Goal: Communication & Community: Share content

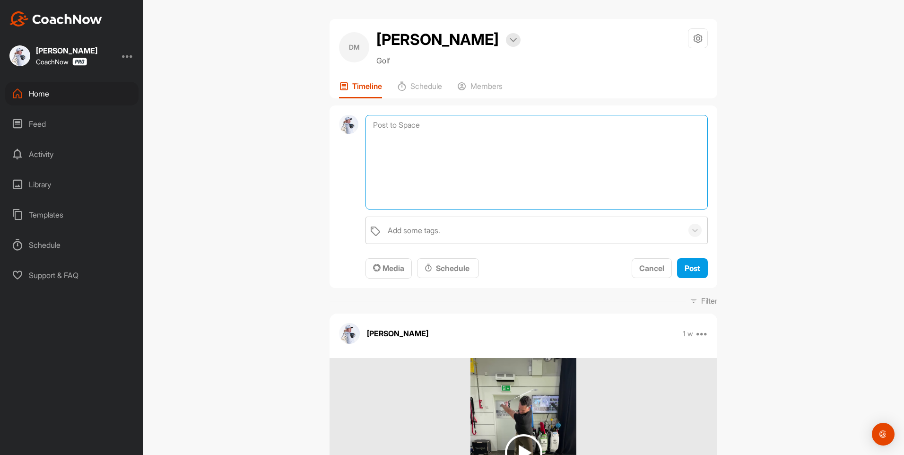
click at [420, 128] on textarea at bounding box center [536, 162] width 342 height 95
click at [381, 268] on span "Media" at bounding box center [388, 267] width 31 height 9
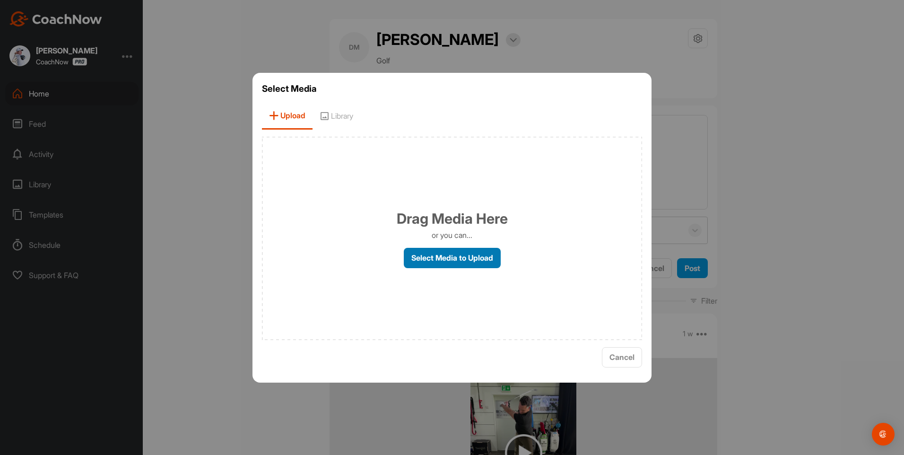
click at [445, 260] on label "Select Media to Upload" at bounding box center [452, 258] width 97 height 20
click at [0, 0] on input "Select Media to Upload" at bounding box center [0, 0] width 0 height 0
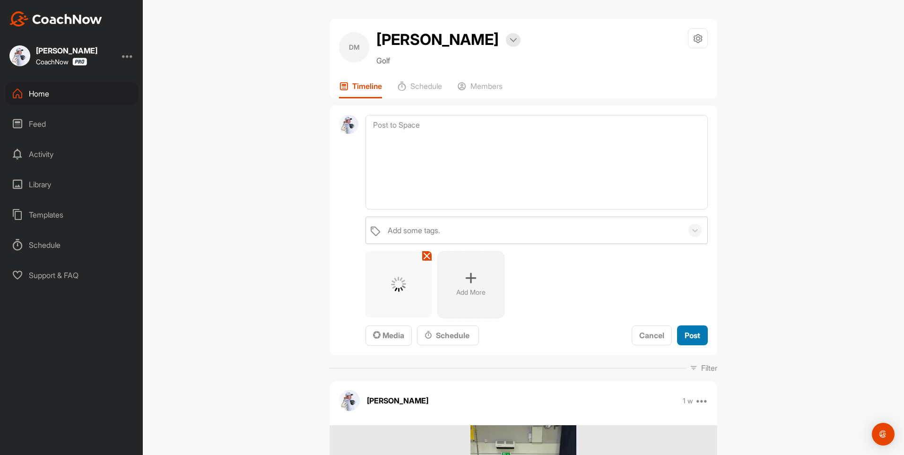
click at [688, 334] on span "Post" at bounding box center [693, 335] width 16 height 9
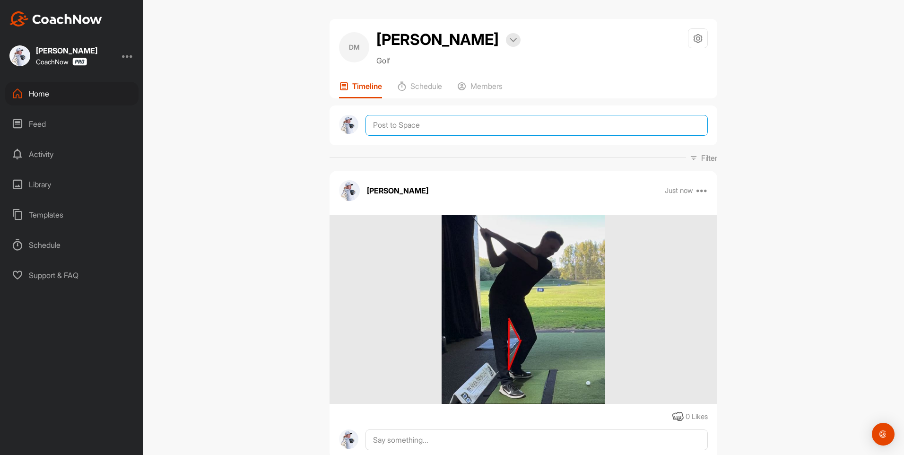
drag, startPoint x: 423, startPoint y: 129, endPoint x: 415, endPoint y: 141, distance: 14.4
click at [423, 129] on textarea at bounding box center [536, 125] width 342 height 21
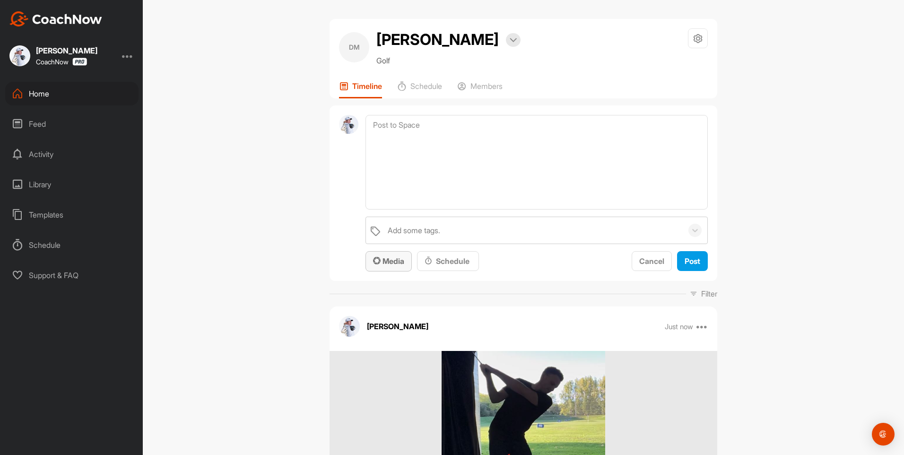
click at [385, 252] on button "Media" at bounding box center [388, 261] width 46 height 20
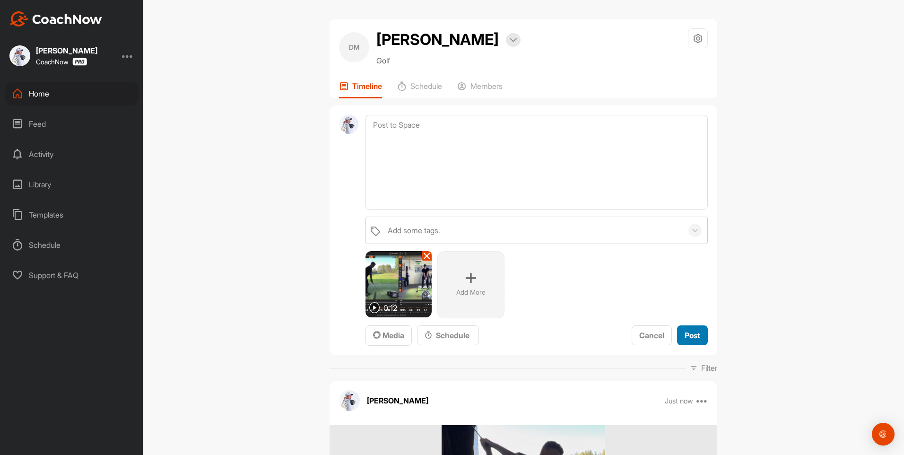
drag, startPoint x: 683, startPoint y: 339, endPoint x: 64, endPoint y: 344, distance: 618.9
click at [685, 339] on span "Post" at bounding box center [693, 335] width 16 height 9
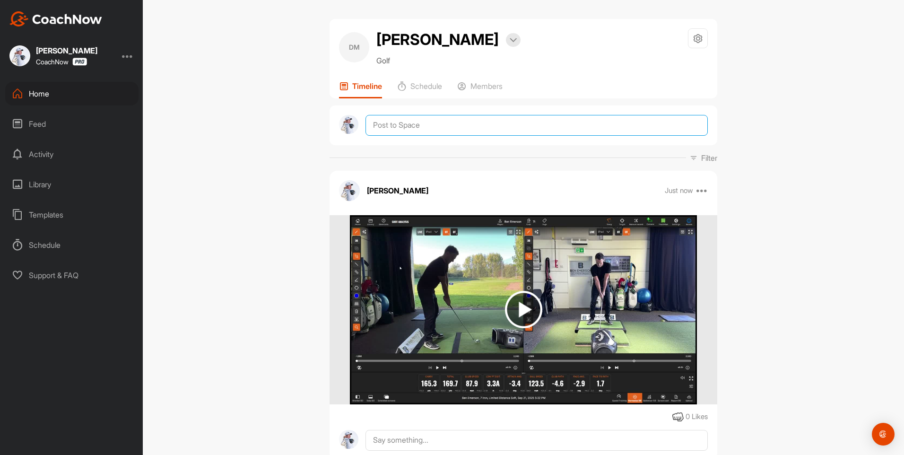
click at [399, 120] on textarea at bounding box center [536, 125] width 342 height 21
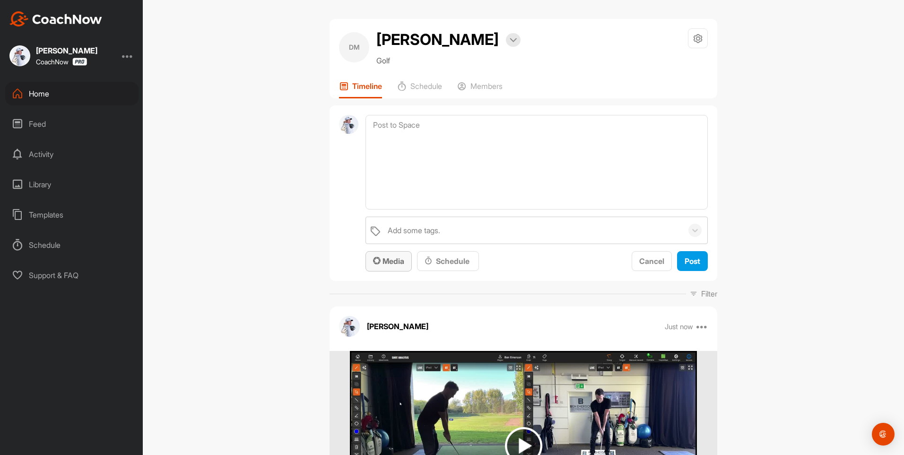
click at [384, 265] on span "Media" at bounding box center [388, 260] width 31 height 9
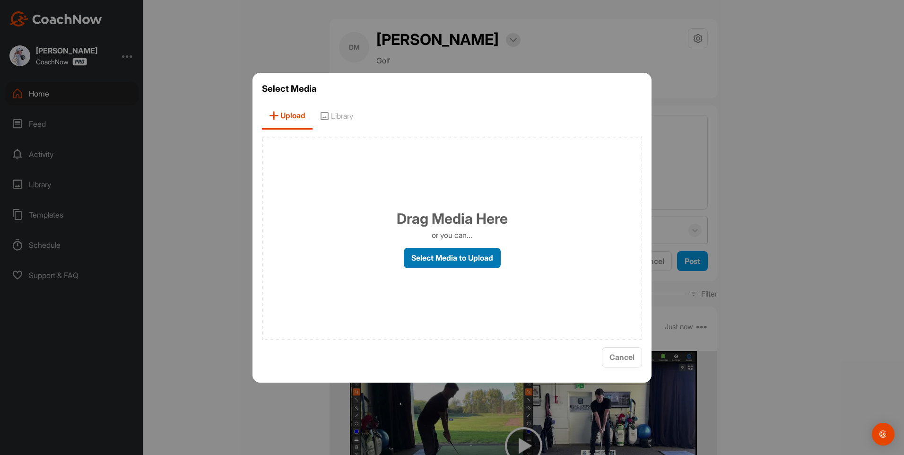
click at [424, 254] on label "Select Media to Upload" at bounding box center [452, 258] width 97 height 20
click at [0, 0] on input "Select Media to Upload" at bounding box center [0, 0] width 0 height 0
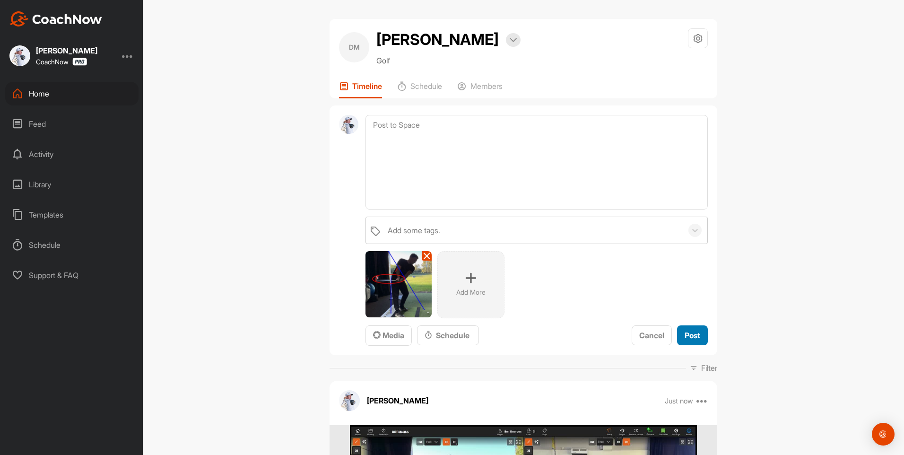
click at [679, 332] on button "Post" at bounding box center [692, 335] width 31 height 20
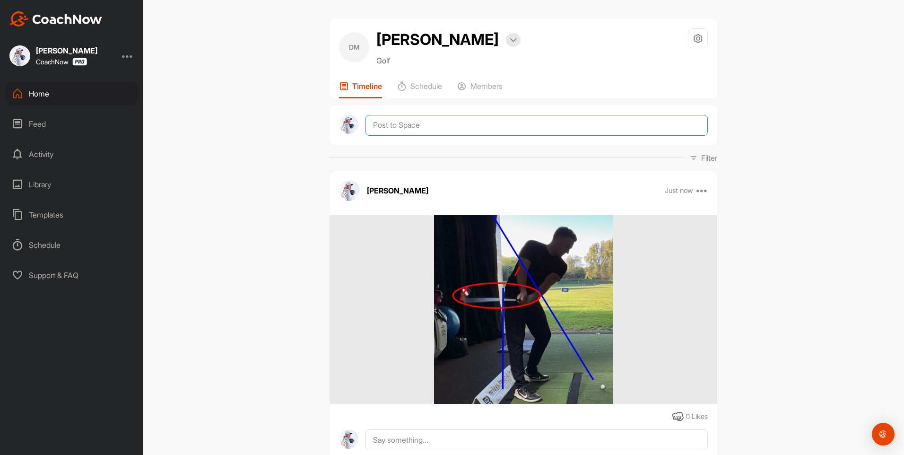
click at [373, 124] on textarea at bounding box center [536, 125] width 342 height 21
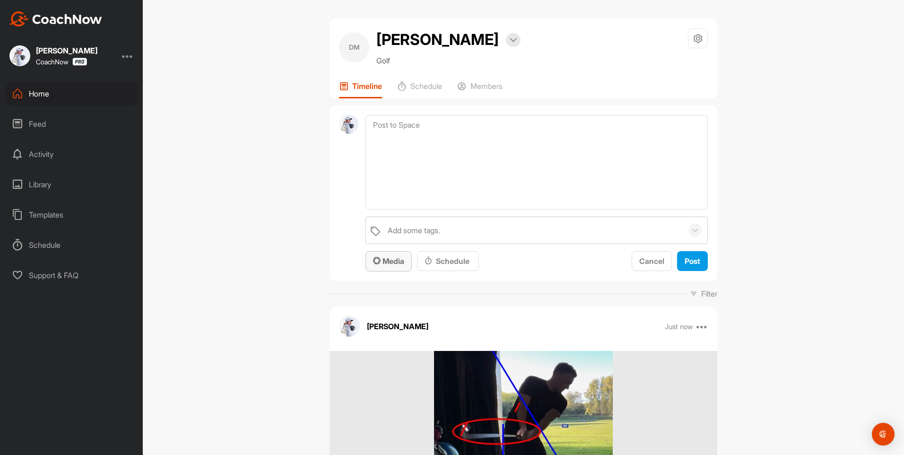
click at [396, 256] on span "Media" at bounding box center [388, 260] width 31 height 9
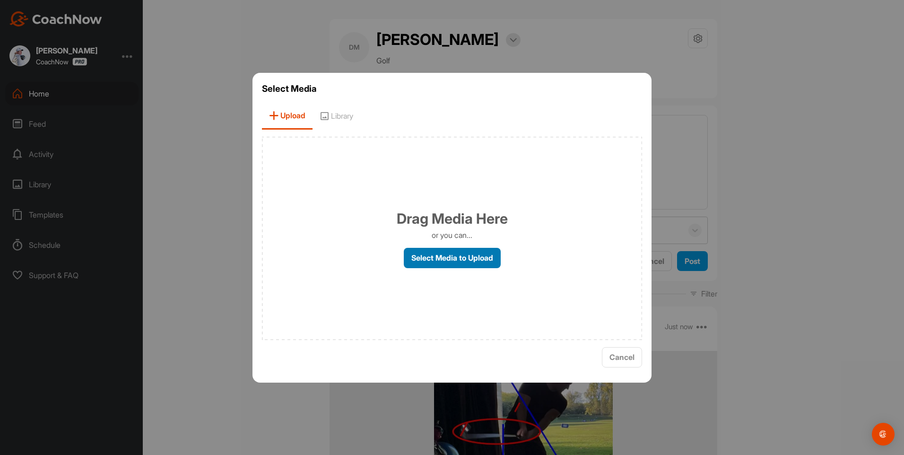
click at [435, 253] on label "Select Media to Upload" at bounding box center [452, 258] width 97 height 20
click at [0, 0] on input "Select Media to Upload" at bounding box center [0, 0] width 0 height 0
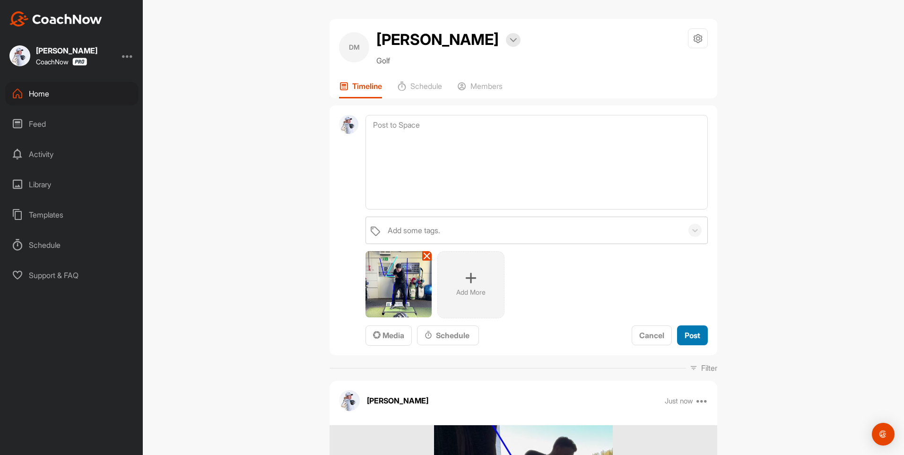
drag, startPoint x: 685, startPoint y: 334, endPoint x: 663, endPoint y: 321, distance: 25.1
click at [685, 334] on span "Post" at bounding box center [693, 335] width 16 height 9
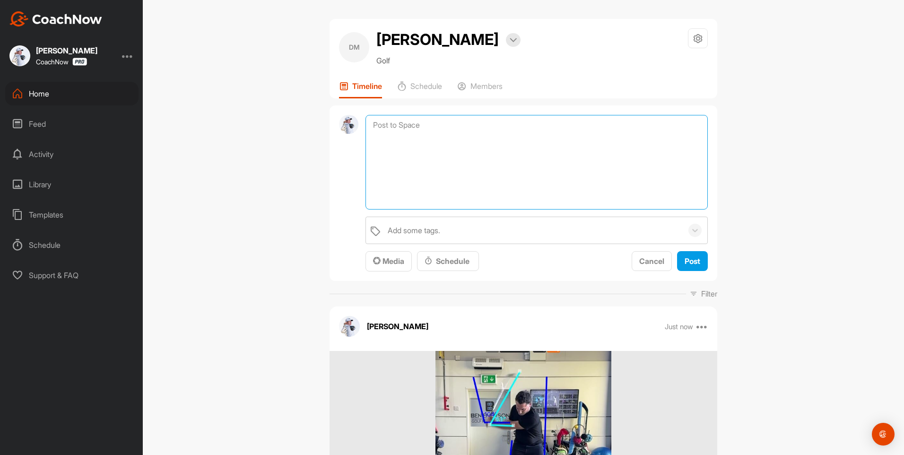
drag, startPoint x: 391, startPoint y: 130, endPoint x: 391, endPoint y: 159, distance: 29.3
click at [391, 129] on textarea at bounding box center [536, 162] width 342 height 95
click at [380, 265] on span "Media" at bounding box center [388, 260] width 31 height 9
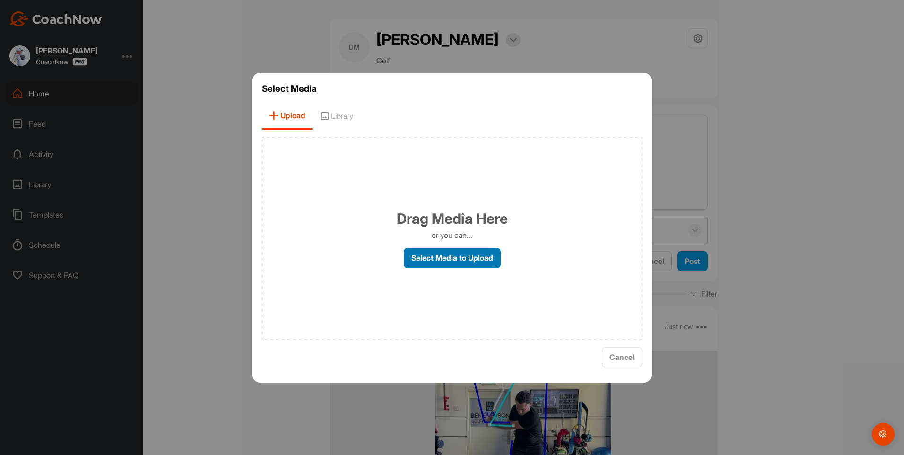
click at [446, 252] on label "Select Media to Upload" at bounding box center [452, 258] width 97 height 20
click at [0, 0] on input "Select Media to Upload" at bounding box center [0, 0] width 0 height 0
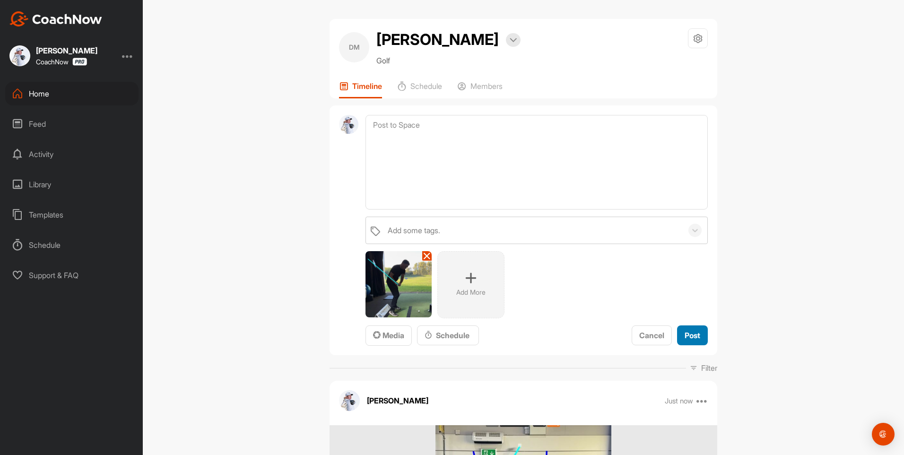
click at [678, 334] on button "Post" at bounding box center [692, 335] width 31 height 20
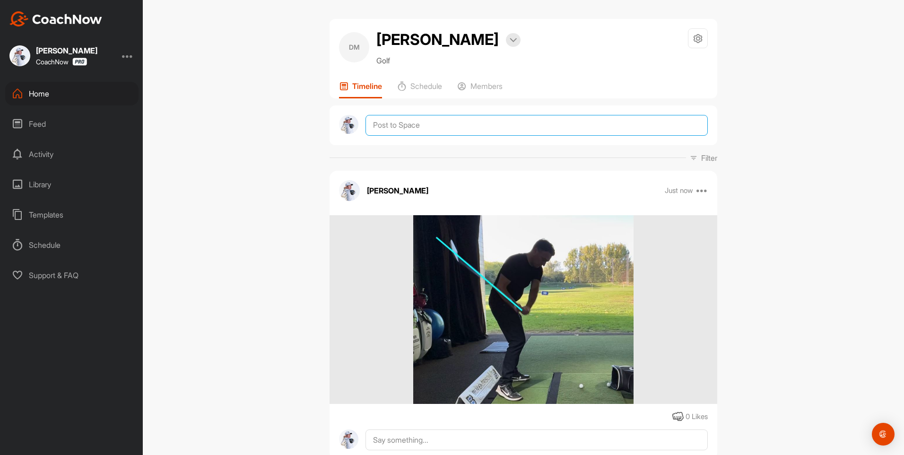
click at [393, 122] on textarea at bounding box center [536, 125] width 342 height 21
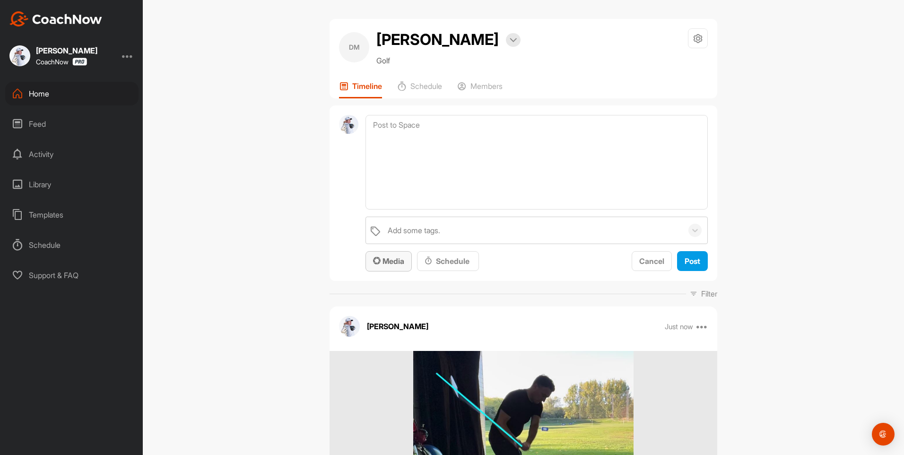
click at [388, 265] on span "Media" at bounding box center [388, 260] width 31 height 9
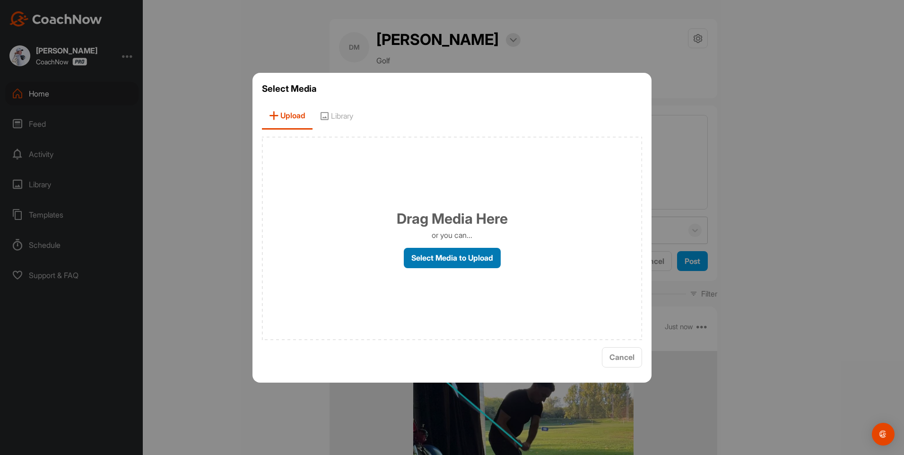
click at [444, 256] on label "Select Media to Upload" at bounding box center [452, 258] width 97 height 20
click at [0, 0] on input "Select Media to Upload" at bounding box center [0, 0] width 0 height 0
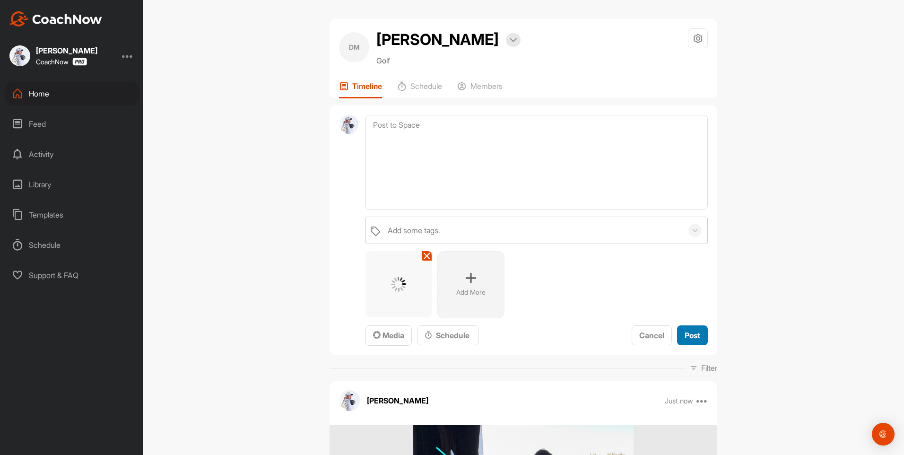
click at [685, 332] on span "Post" at bounding box center [693, 335] width 16 height 9
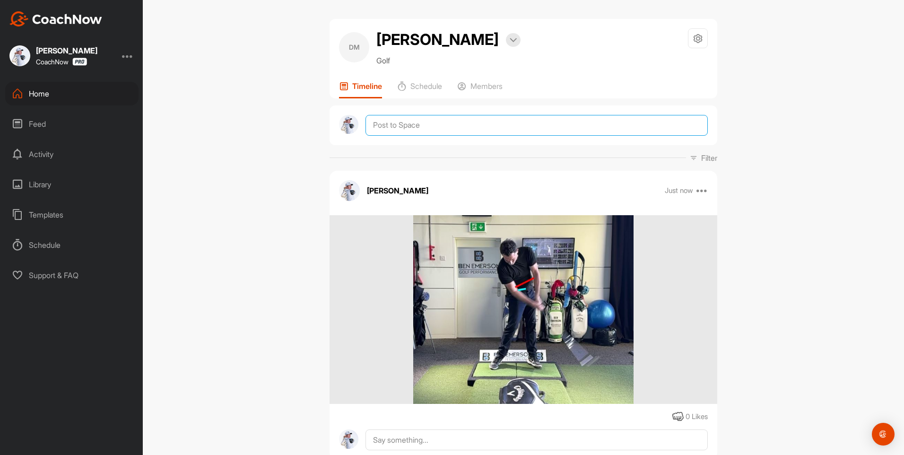
click at [395, 130] on textarea at bounding box center [536, 125] width 342 height 21
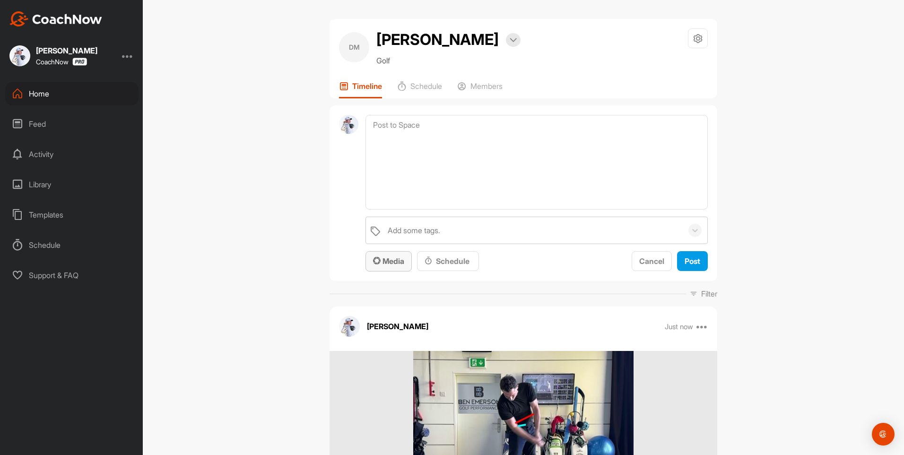
click at [400, 259] on span "Media" at bounding box center [388, 260] width 31 height 9
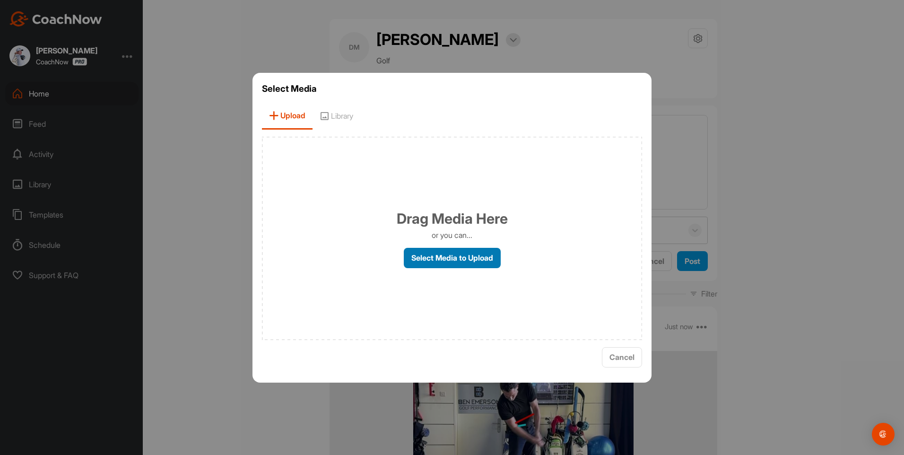
click at [444, 254] on label "Select Media to Upload" at bounding box center [452, 258] width 97 height 20
click at [0, 0] on input "Select Media to Upload" at bounding box center [0, 0] width 0 height 0
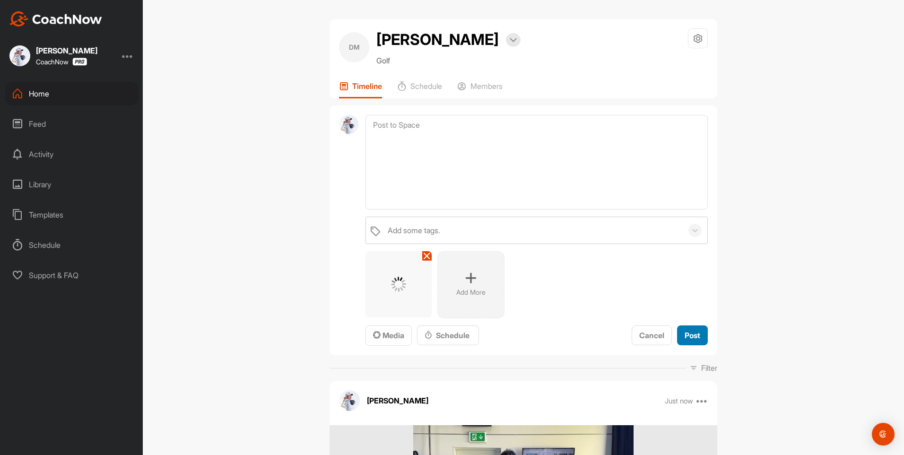
click at [685, 331] on span "Post" at bounding box center [693, 335] width 16 height 9
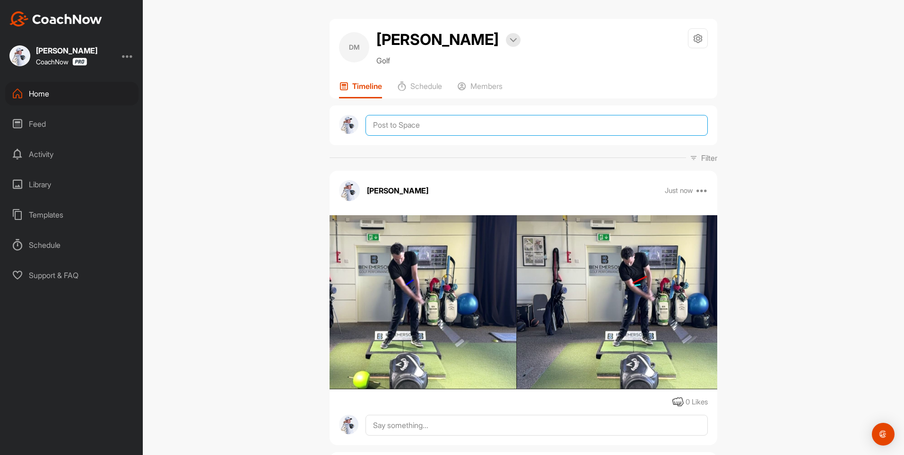
drag, startPoint x: 395, startPoint y: 129, endPoint x: 396, endPoint y: 136, distance: 7.6
click at [395, 129] on textarea at bounding box center [536, 125] width 342 height 21
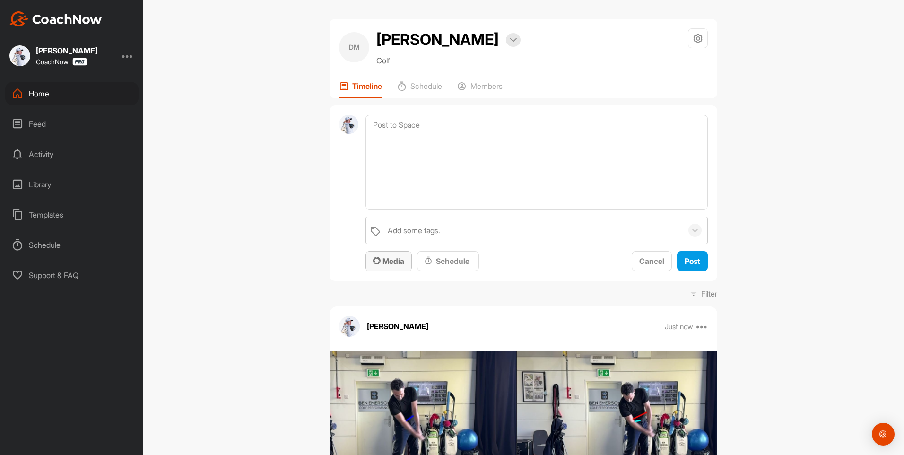
click at [388, 255] on button "Media" at bounding box center [388, 261] width 46 height 20
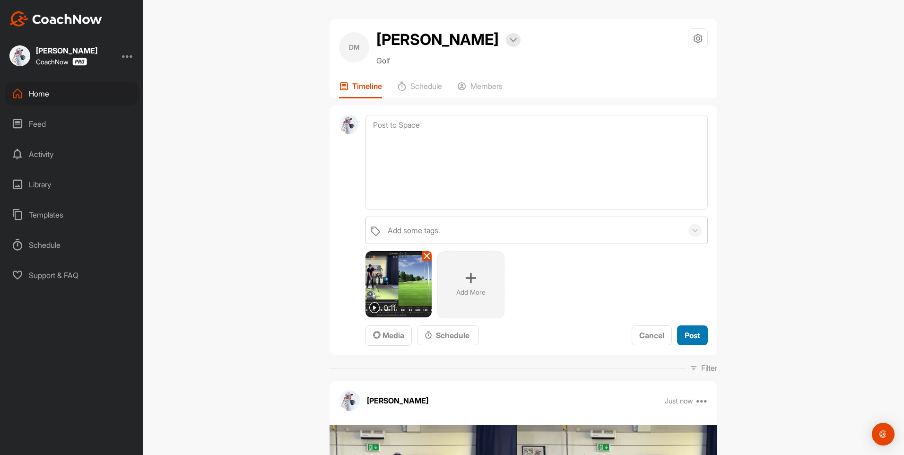
drag, startPoint x: 692, startPoint y: 337, endPoint x: 903, endPoint y: 148, distance: 283.3
click at [692, 337] on span "Post" at bounding box center [693, 335] width 16 height 9
